Goal: Task Accomplishment & Management: Manage account settings

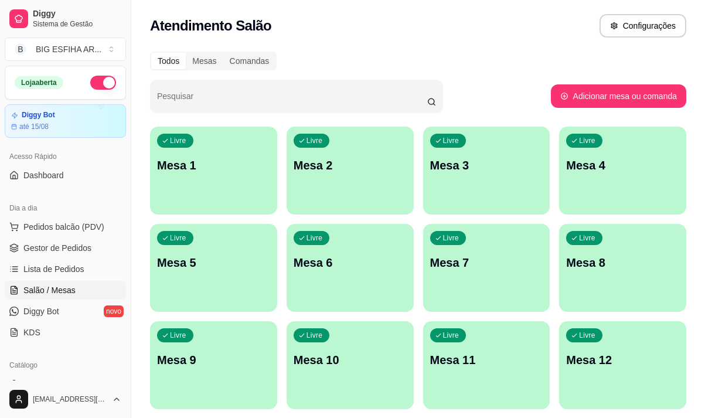
scroll to position [117, 0]
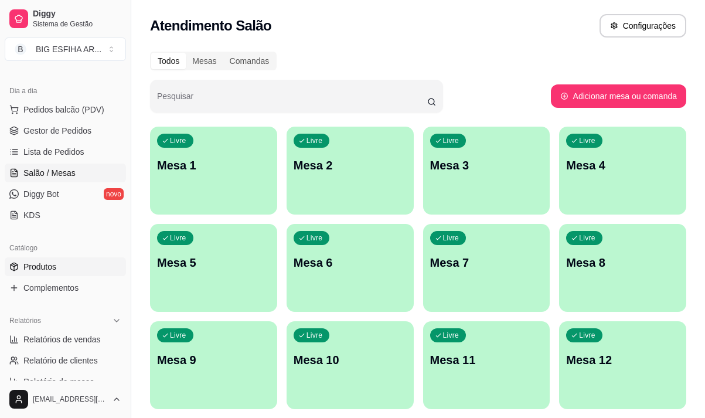
click at [56, 262] on span "Produtos" at bounding box center [39, 267] width 33 height 12
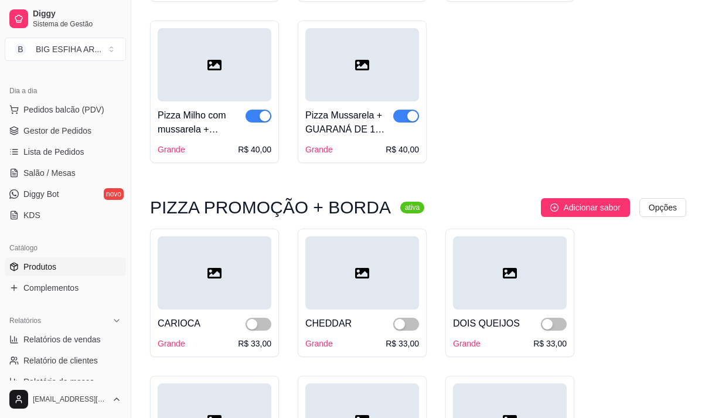
scroll to position [703, 0]
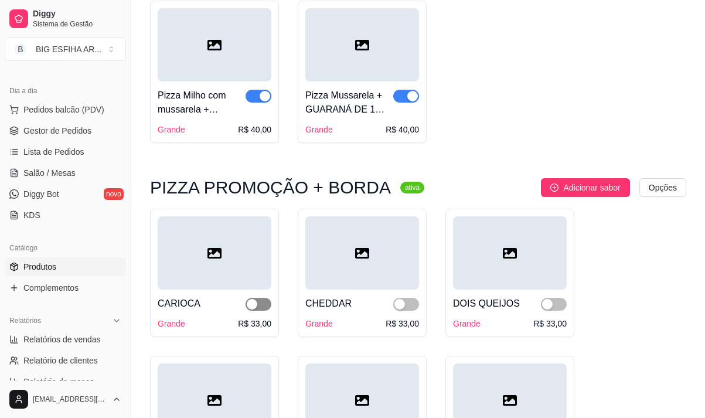
click at [258, 305] on button "button" at bounding box center [259, 304] width 26 height 13
click at [401, 308] on div "button" at bounding box center [399, 304] width 11 height 11
click at [558, 302] on span "button" at bounding box center [554, 304] width 26 height 13
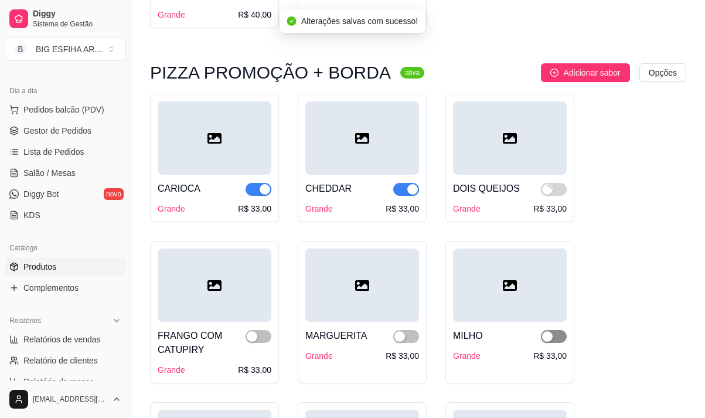
scroll to position [821, 0]
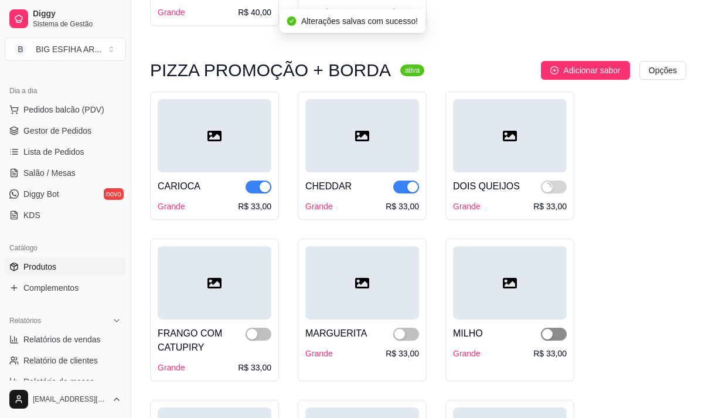
click at [556, 336] on span "button" at bounding box center [554, 334] width 26 height 13
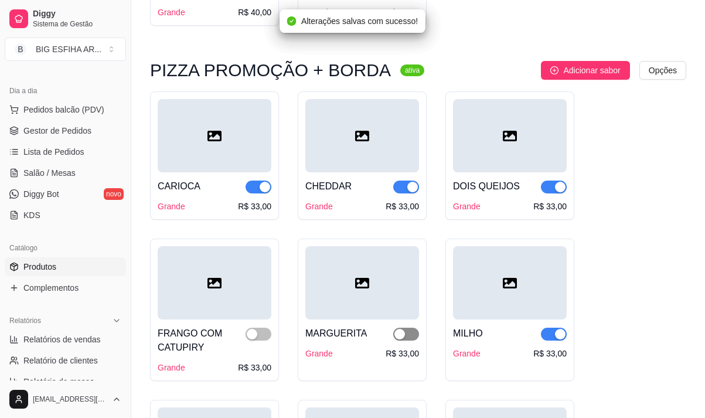
click at [414, 334] on span "button" at bounding box center [406, 334] width 26 height 13
click at [261, 337] on span "button" at bounding box center [259, 334] width 26 height 13
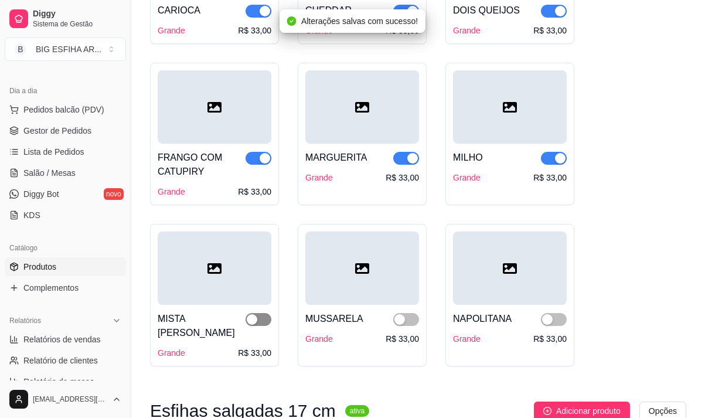
click at [266, 326] on span "button" at bounding box center [259, 319] width 26 height 13
click at [413, 321] on span "button" at bounding box center [406, 319] width 26 height 13
click at [555, 326] on span "button" at bounding box center [554, 319] width 26 height 13
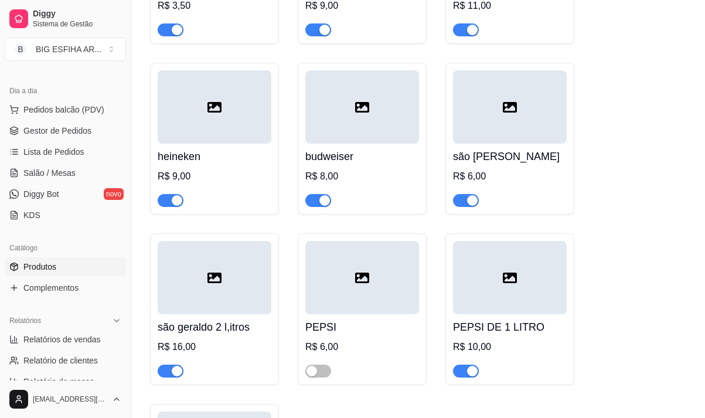
scroll to position [15051, 0]
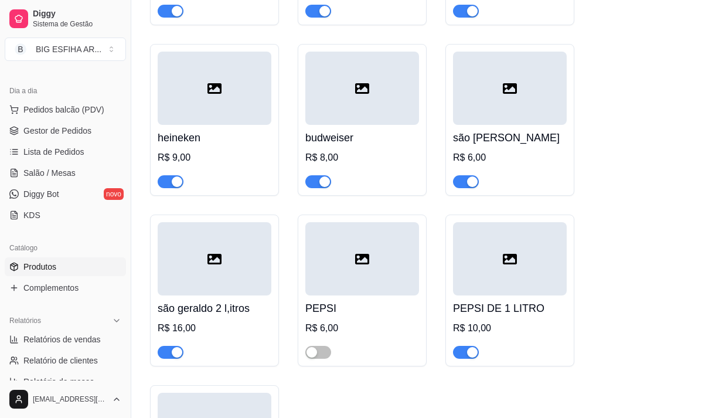
click at [474, 345] on div at bounding box center [466, 352] width 26 height 14
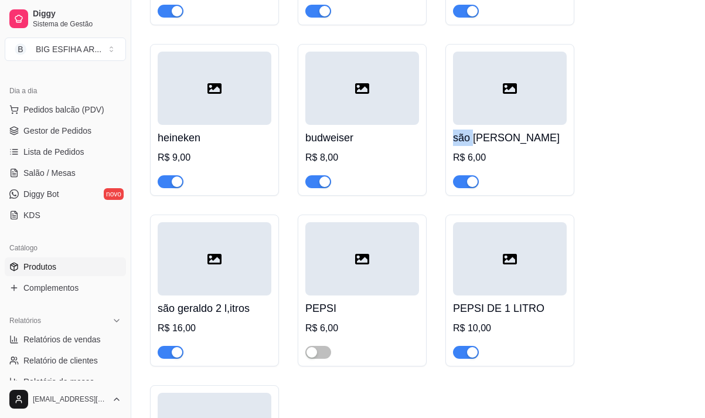
click at [458, 346] on span "button" at bounding box center [466, 352] width 26 height 13
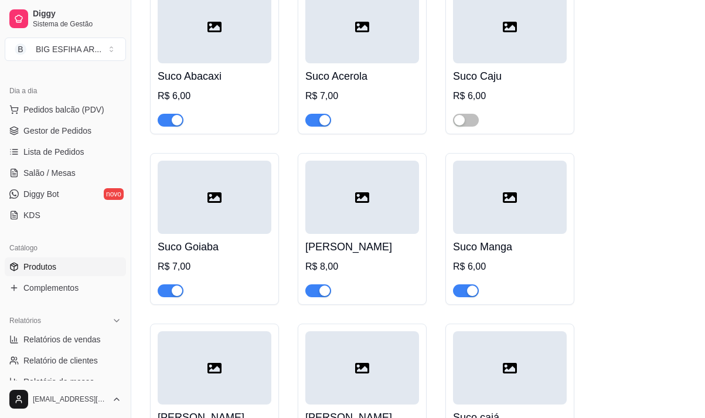
scroll to position [15696, 0]
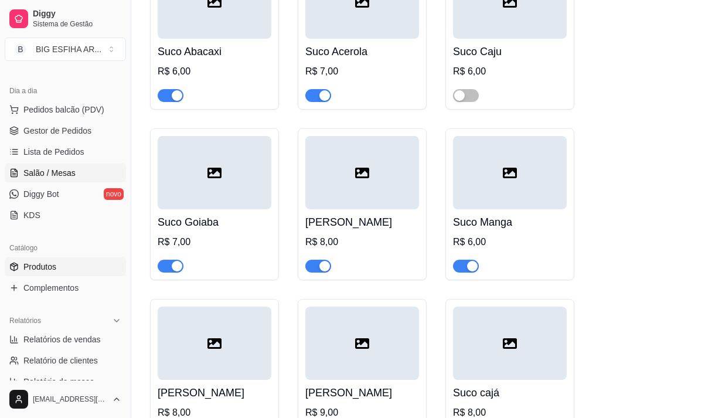
click at [55, 171] on span "Salão / Mesas" at bounding box center [49, 173] width 52 height 12
click at [57, 169] on span "Salão / Mesas" at bounding box center [49, 173] width 52 height 12
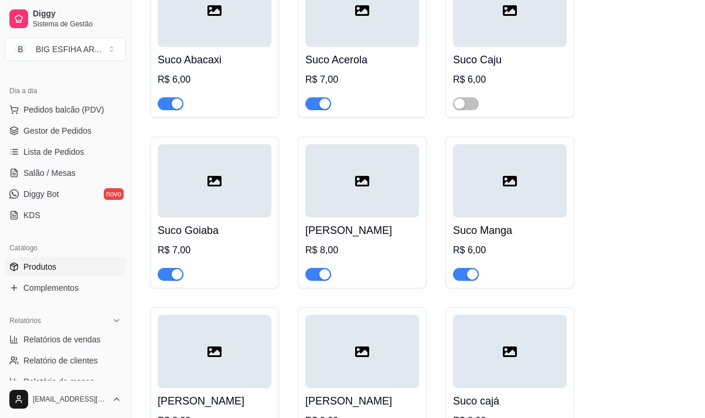
scroll to position [15403, 0]
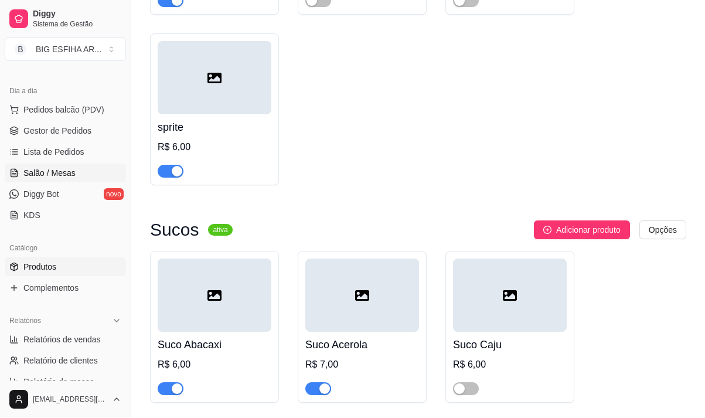
click at [56, 171] on span "Salão / Mesas" at bounding box center [49, 173] width 52 height 12
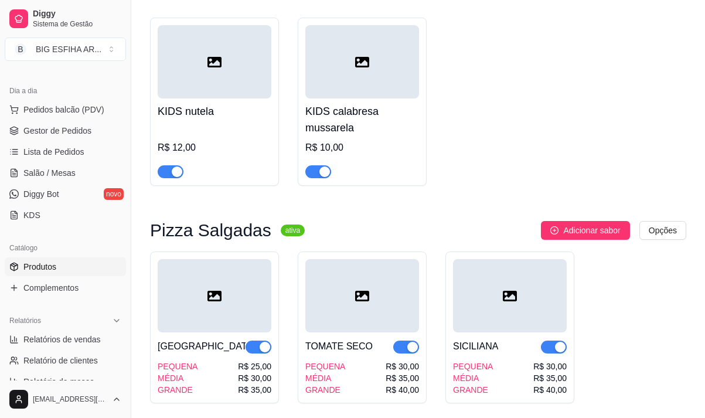
scroll to position [10421, 0]
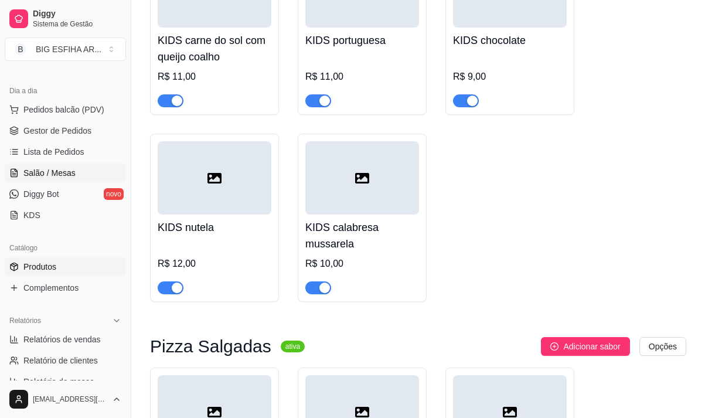
click at [69, 173] on span "Salão / Mesas" at bounding box center [49, 173] width 52 height 12
click at [78, 171] on link "Salão / Mesas" at bounding box center [65, 173] width 121 height 19
